Goal: Information Seeking & Learning: Learn about a topic

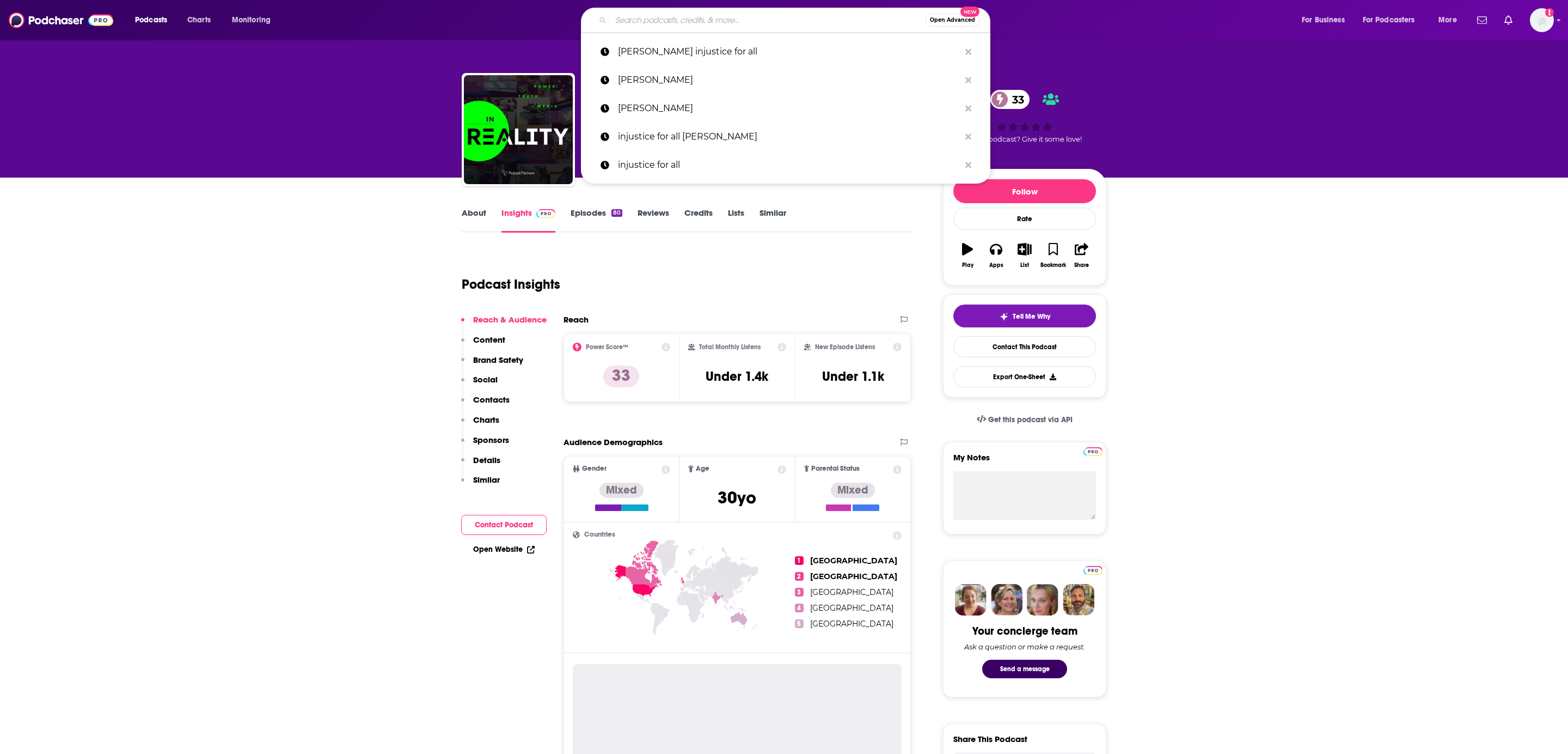
click at [659, 15] on input "Search podcasts, credits, & more..." at bounding box center [768, 20] width 314 height 18
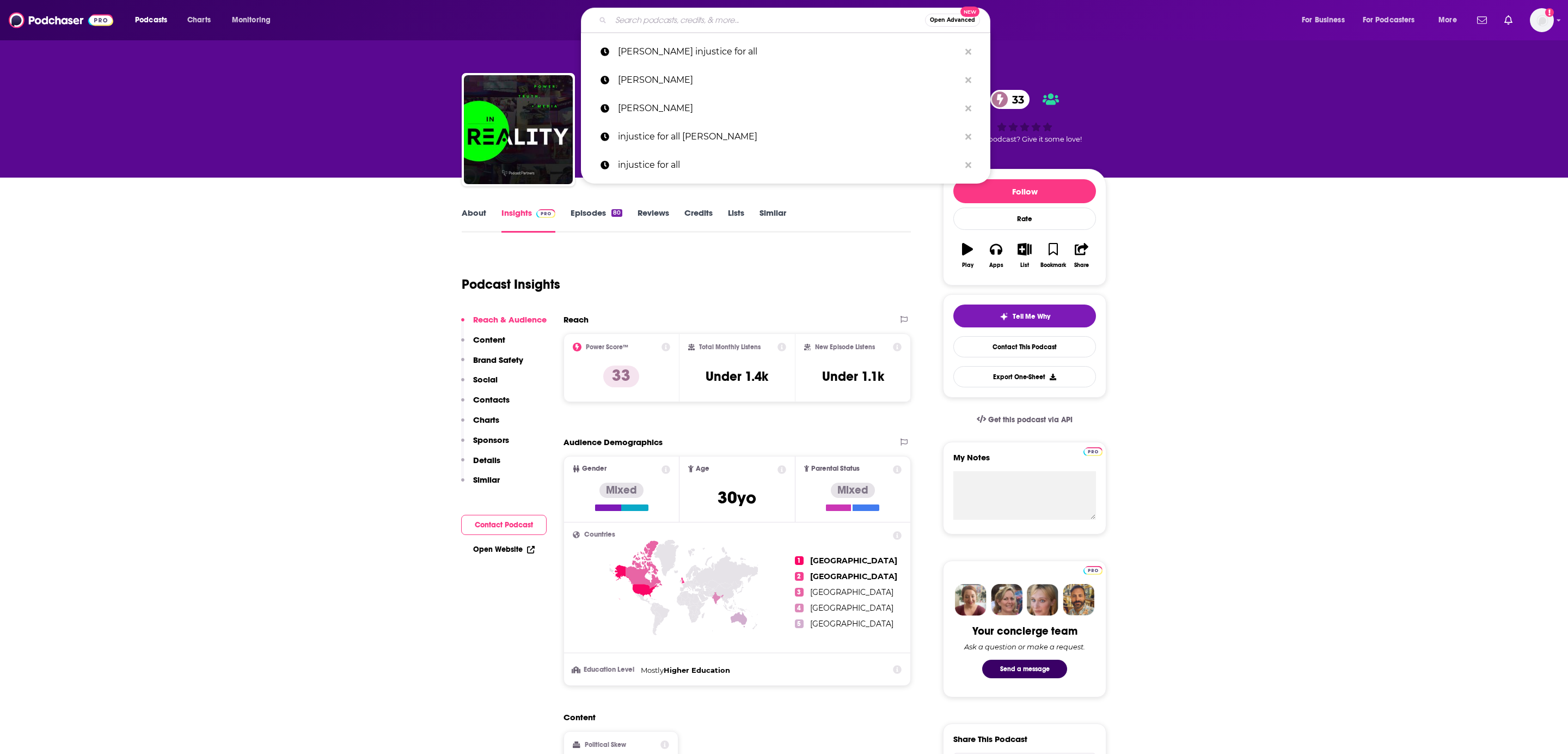
paste input "GD POLITICS"
type input "GD POLITICS"
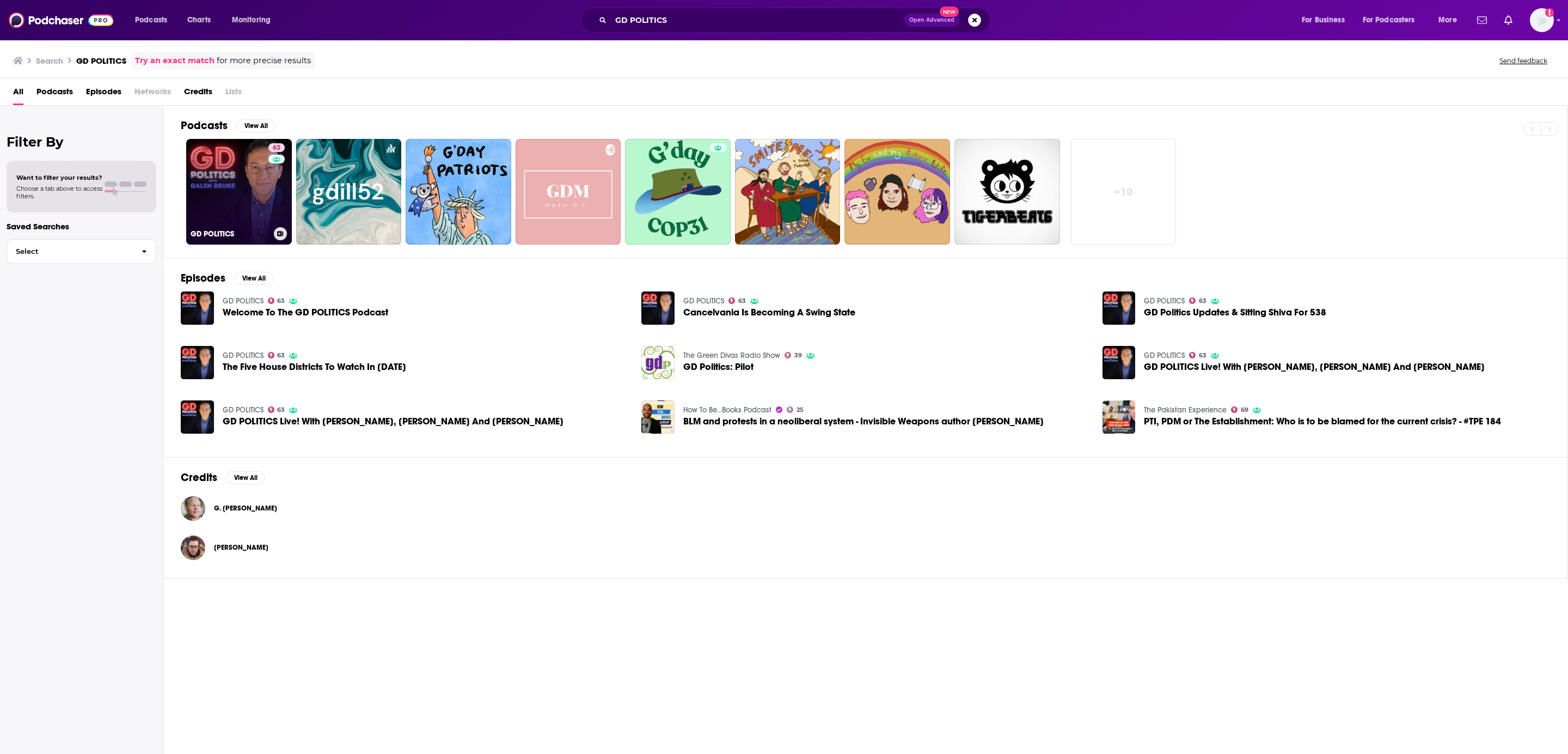
click at [211, 168] on link "63 GD POLITICS" at bounding box center [239, 192] width 106 height 106
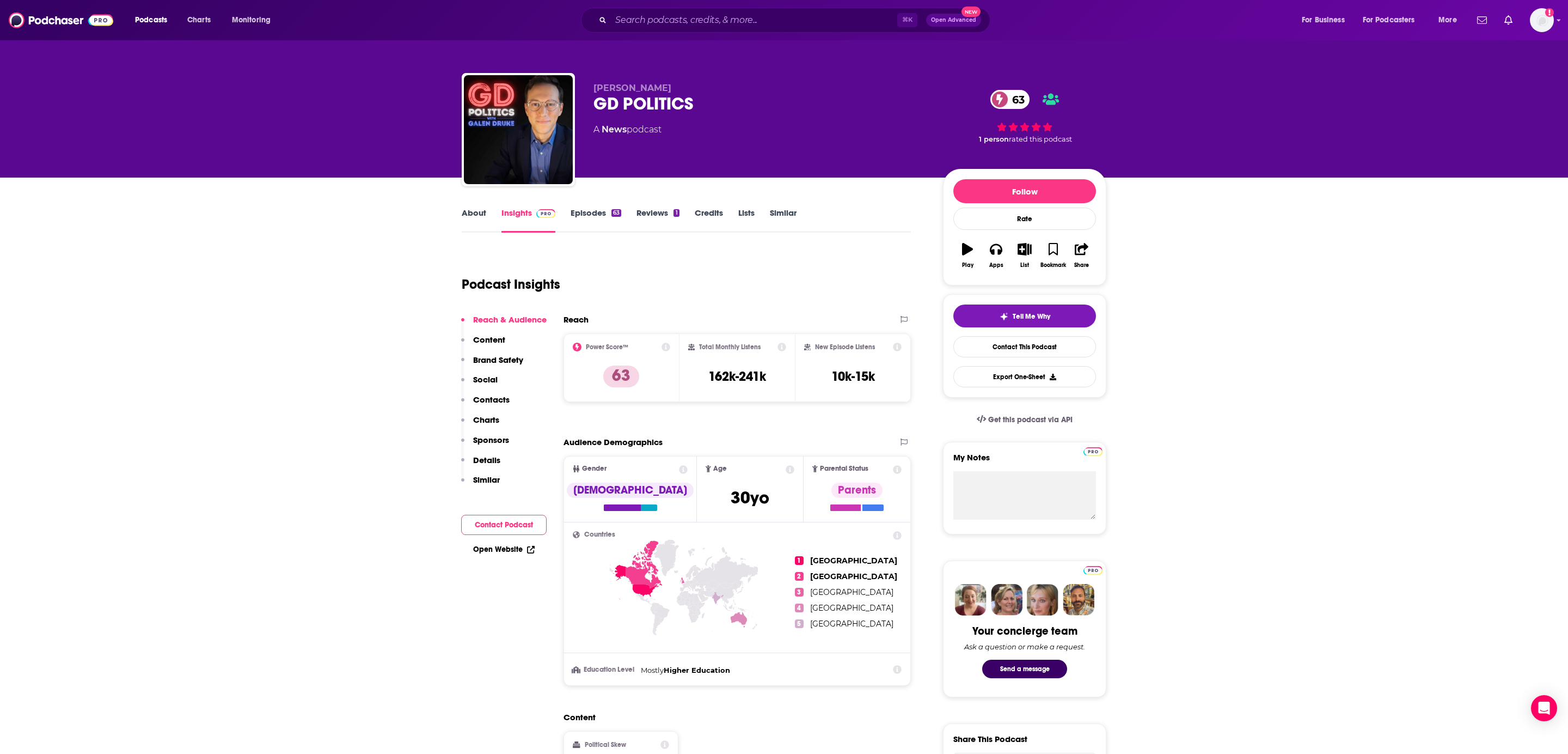
click at [597, 225] on link "Episodes 63" at bounding box center [595, 220] width 51 height 25
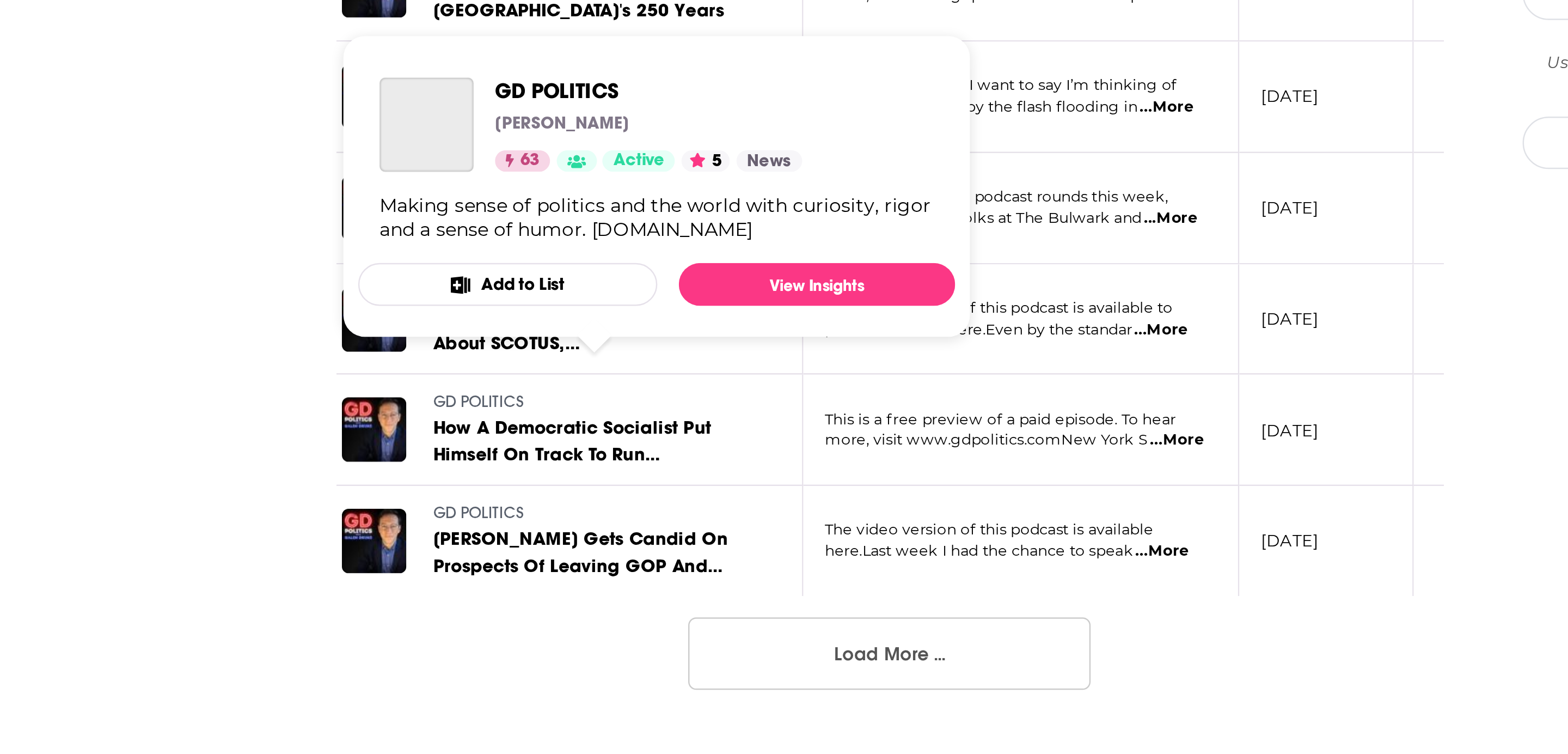
scroll to position [756, 0]
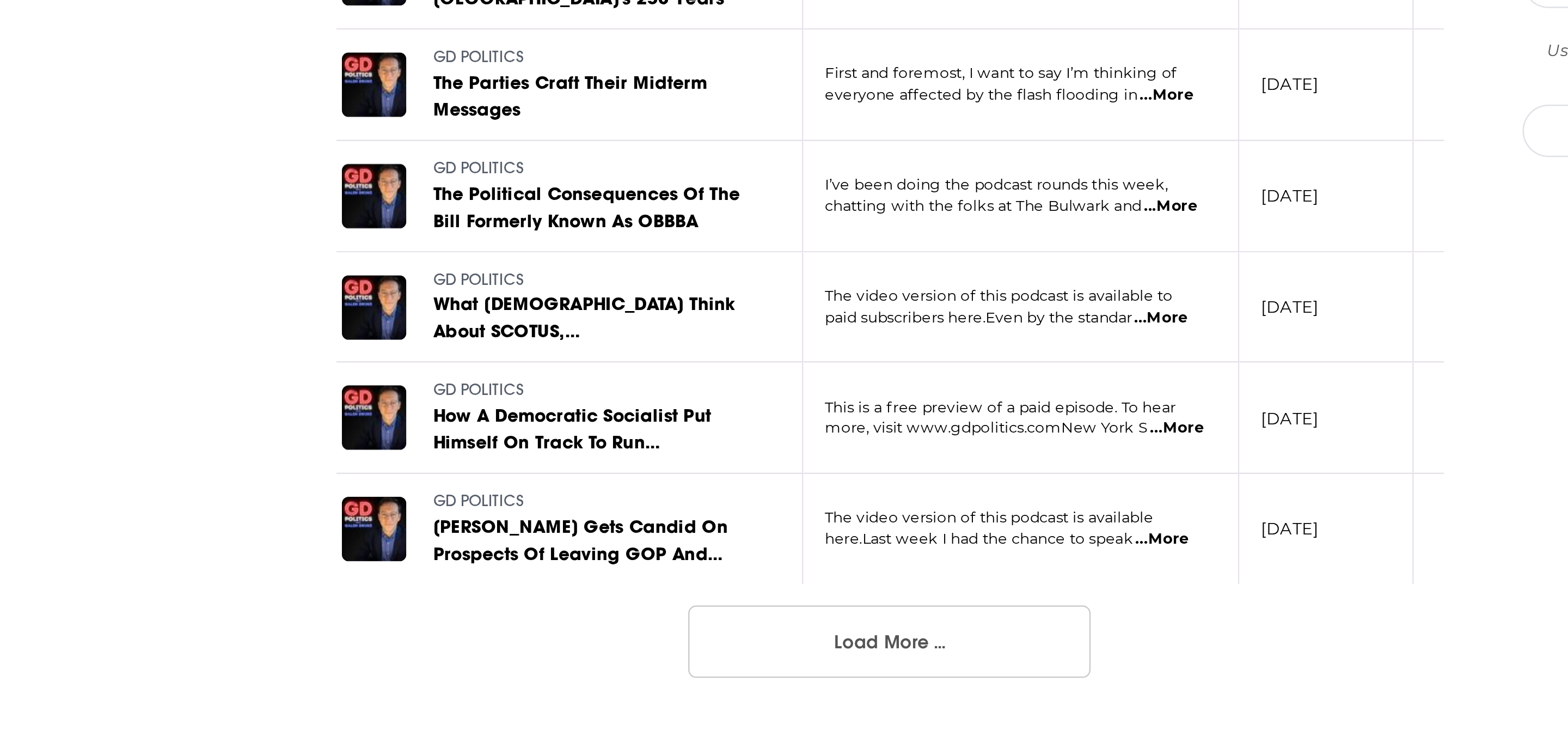
click at [658, 707] on button "Load More ..." at bounding box center [686, 708] width 163 height 29
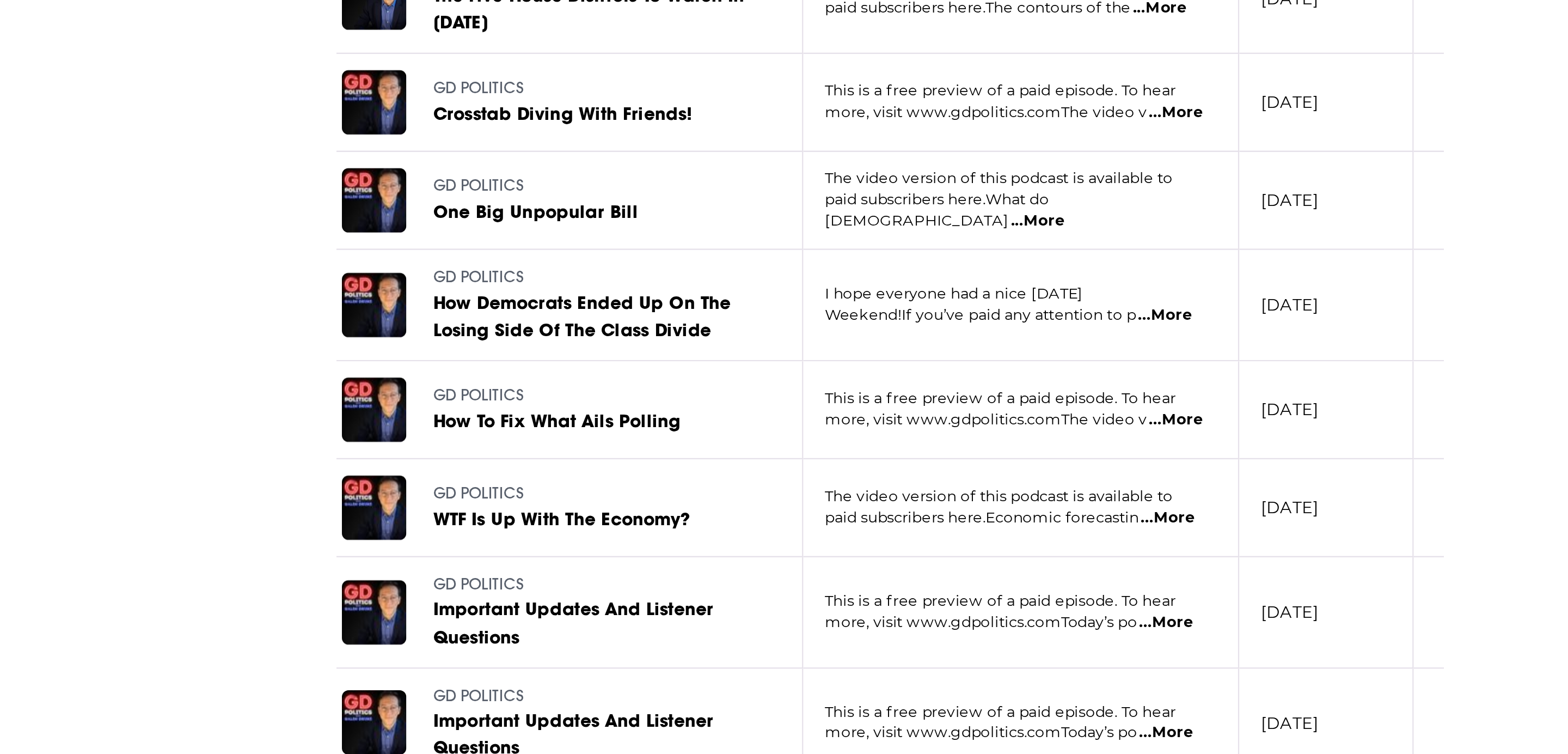
scroll to position [1265, 0]
